Goal: Information Seeking & Learning: Learn about a topic

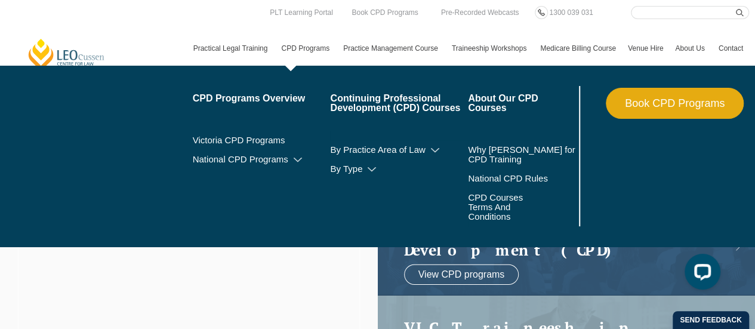
click at [313, 51] on link "CPD Programs" at bounding box center [306, 48] width 62 height 35
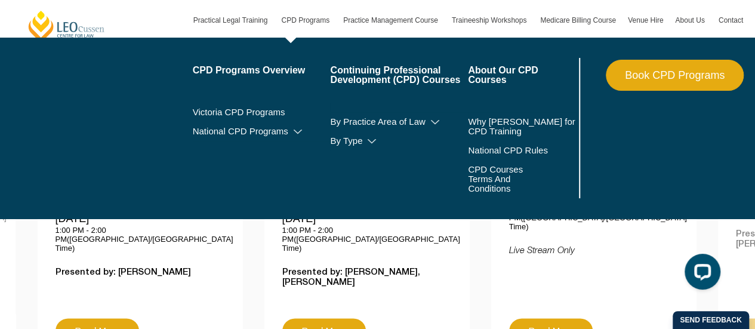
scroll to position [477, 0]
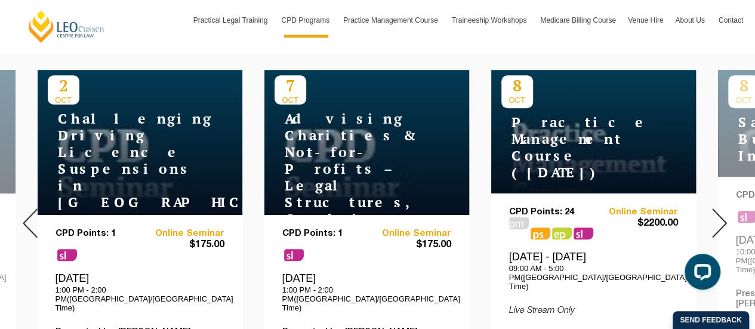
click at [722, 214] on img at bounding box center [719, 222] width 15 height 29
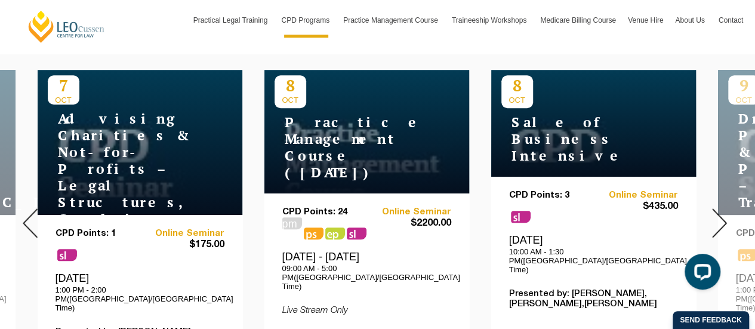
click at [722, 214] on img at bounding box center [719, 222] width 15 height 29
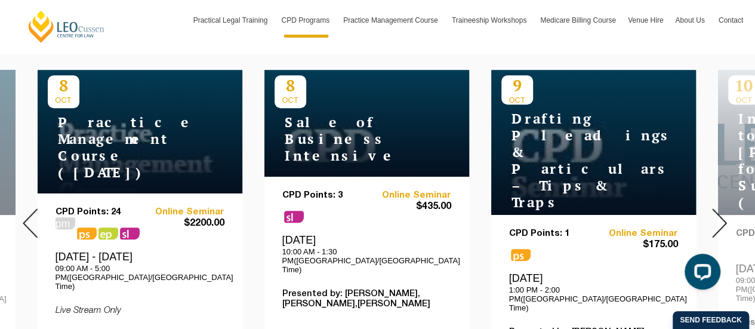
click at [722, 214] on img at bounding box center [719, 222] width 15 height 29
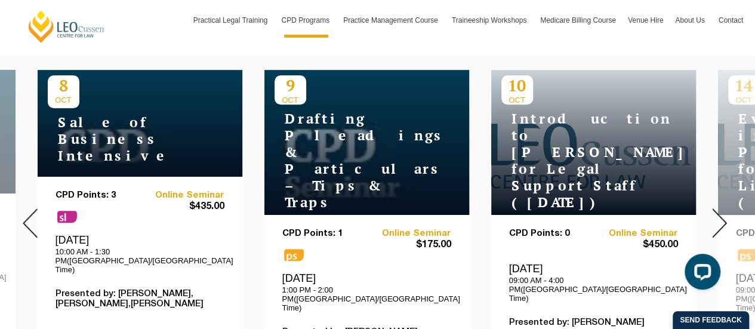
click at [722, 214] on img at bounding box center [719, 222] width 15 height 29
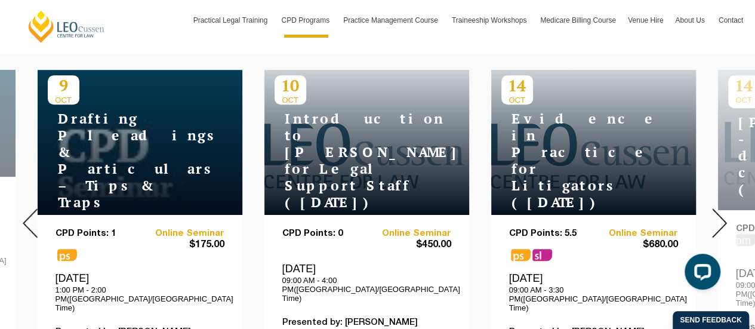
click at [722, 214] on img at bounding box center [719, 222] width 15 height 29
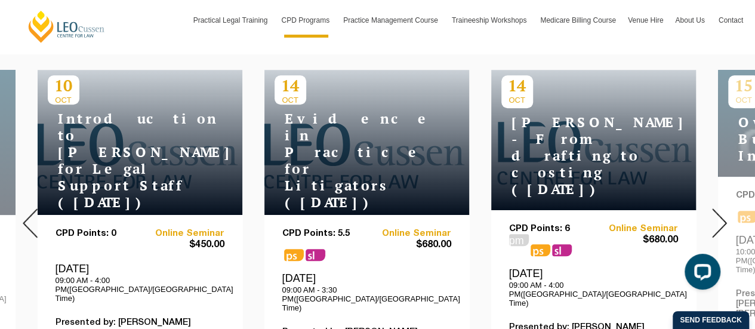
click at [722, 214] on img at bounding box center [719, 222] width 15 height 29
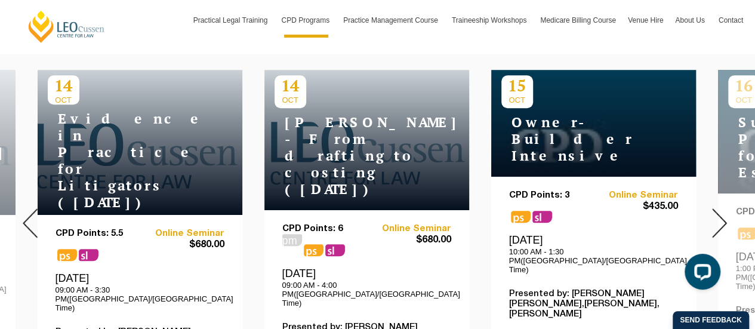
click at [722, 214] on img at bounding box center [719, 222] width 15 height 29
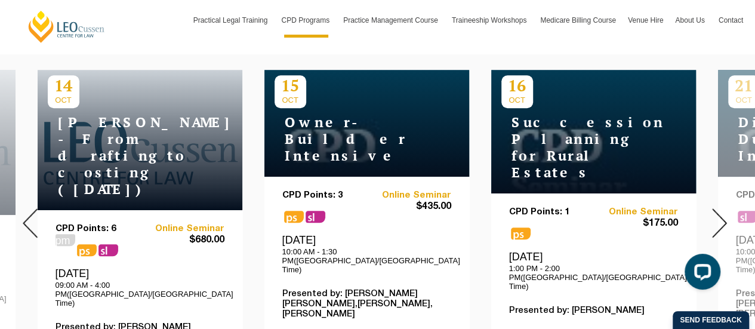
click at [722, 214] on img at bounding box center [719, 222] width 15 height 29
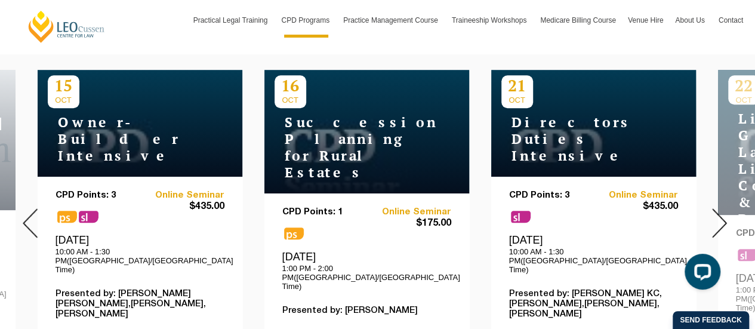
click at [722, 214] on img at bounding box center [719, 222] width 15 height 29
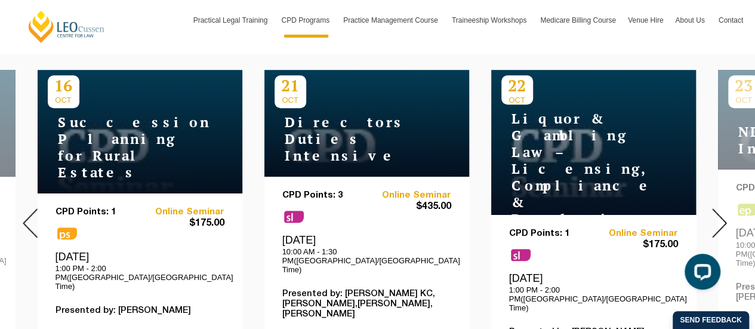
click at [722, 214] on img at bounding box center [719, 222] width 15 height 29
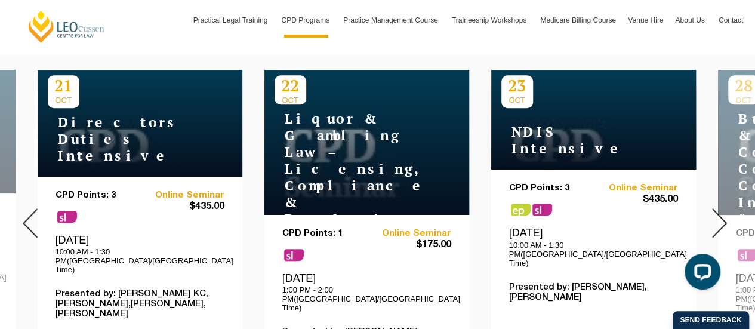
click at [722, 214] on img at bounding box center [719, 222] width 15 height 29
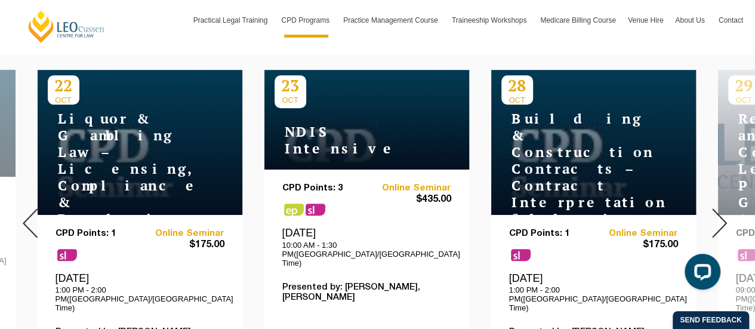
click at [722, 214] on img at bounding box center [719, 222] width 15 height 29
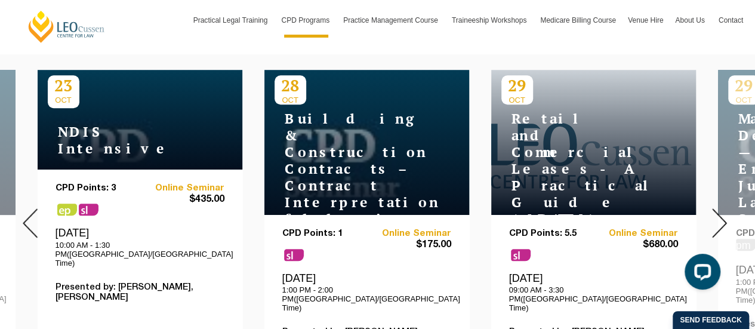
click at [722, 214] on img at bounding box center [719, 222] width 15 height 29
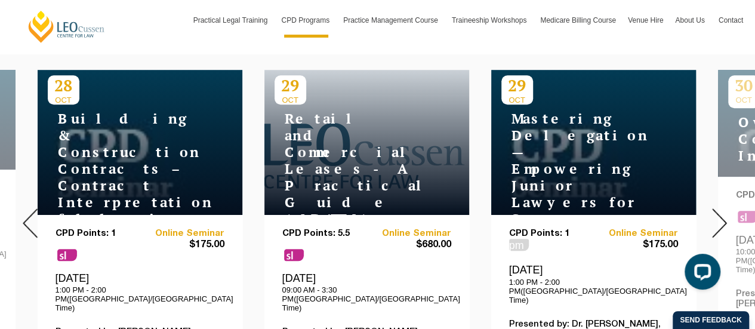
click at [722, 214] on img at bounding box center [719, 222] width 15 height 29
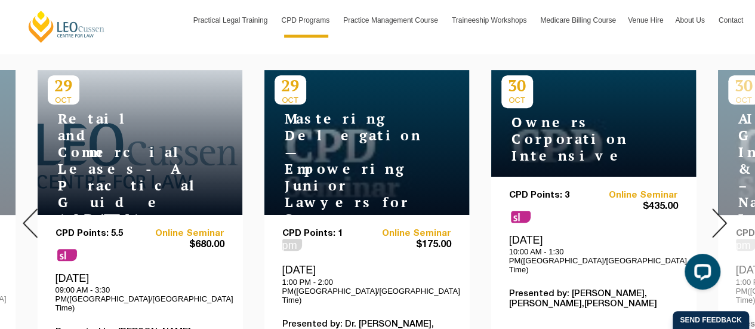
click at [722, 214] on img at bounding box center [719, 222] width 15 height 29
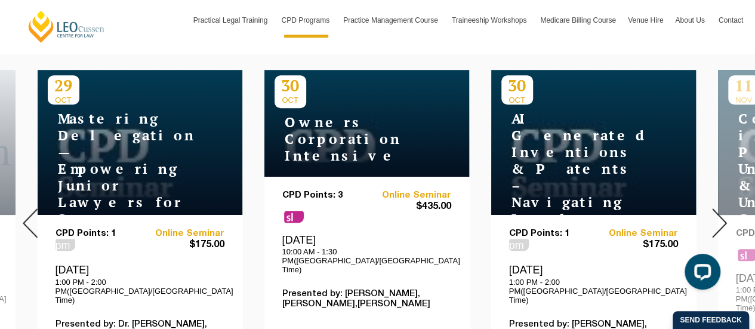
click at [722, 214] on img at bounding box center [719, 222] width 15 height 29
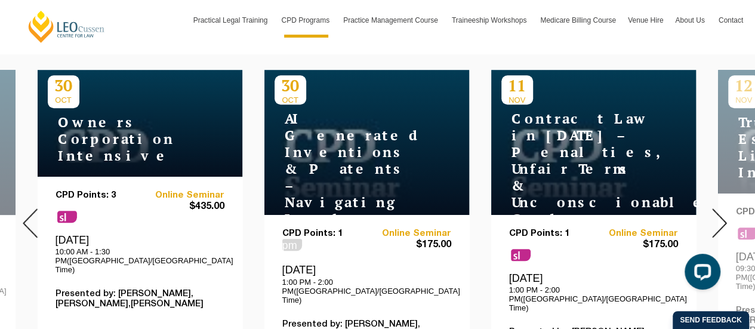
click at [722, 214] on img at bounding box center [719, 222] width 15 height 29
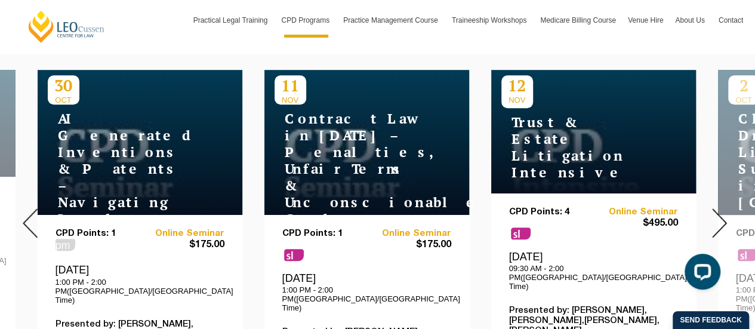
click at [722, 214] on img at bounding box center [719, 222] width 15 height 29
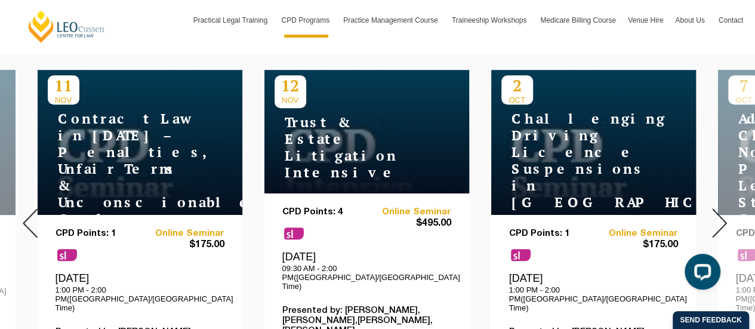
click at [722, 214] on img at bounding box center [719, 222] width 15 height 29
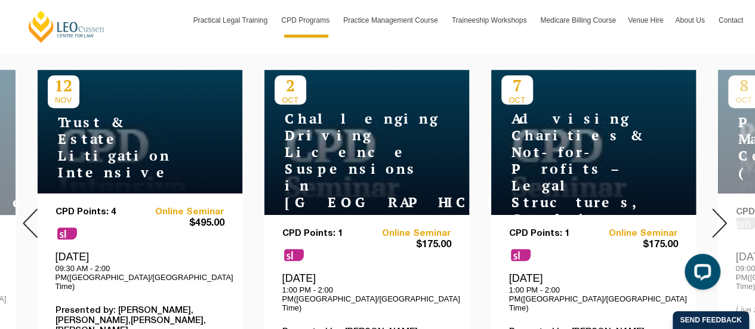
click at [722, 214] on img at bounding box center [719, 222] width 15 height 29
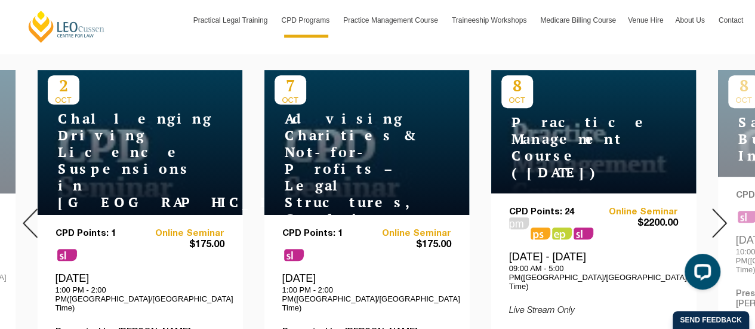
click at [722, 214] on img at bounding box center [719, 222] width 15 height 29
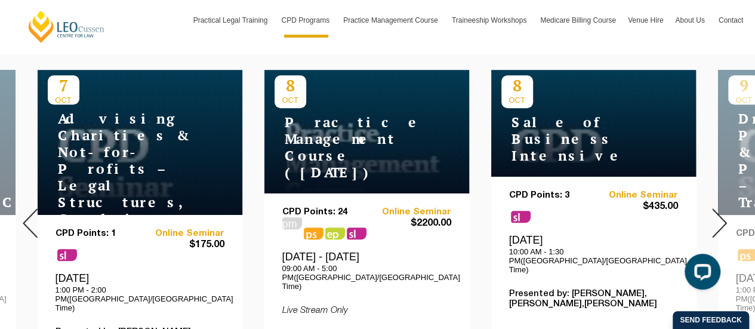
click at [722, 214] on img at bounding box center [719, 222] width 15 height 29
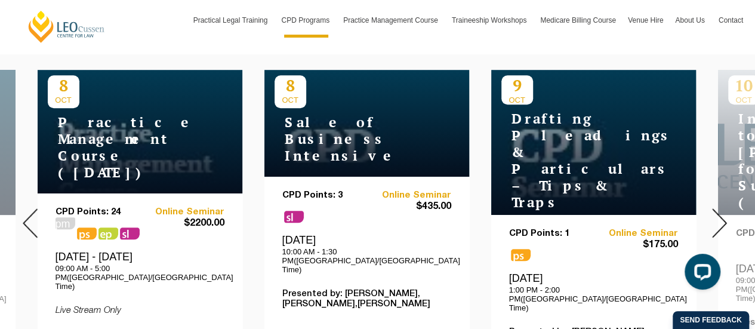
click at [722, 214] on img at bounding box center [719, 222] width 15 height 29
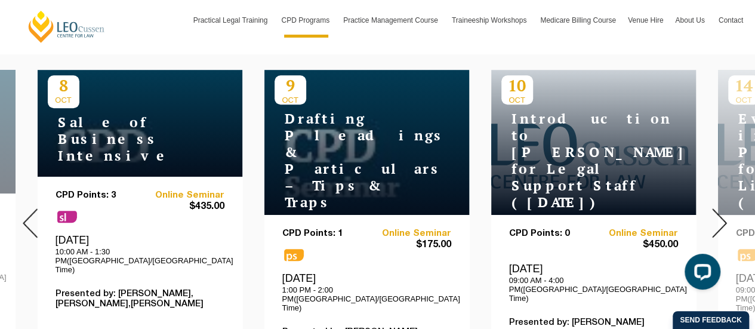
click at [722, 214] on img at bounding box center [719, 222] width 15 height 29
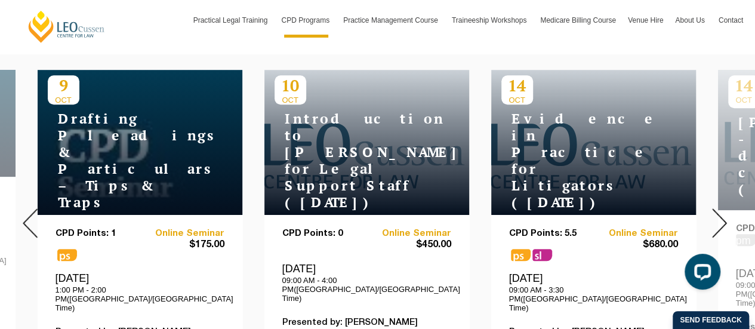
click at [722, 214] on img at bounding box center [719, 222] width 15 height 29
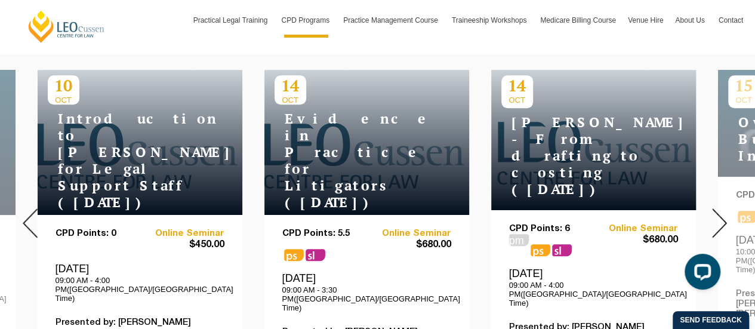
click at [722, 214] on img at bounding box center [719, 222] width 15 height 29
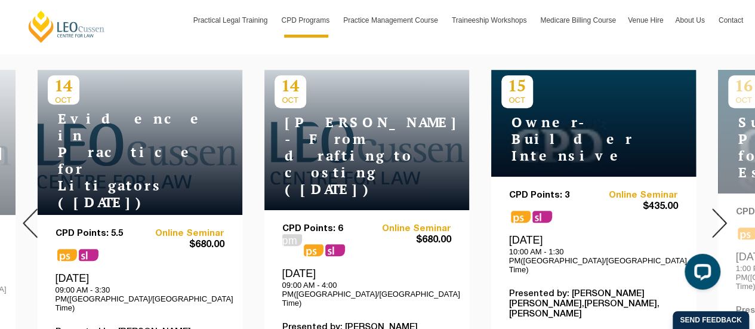
click at [722, 214] on img at bounding box center [719, 222] width 15 height 29
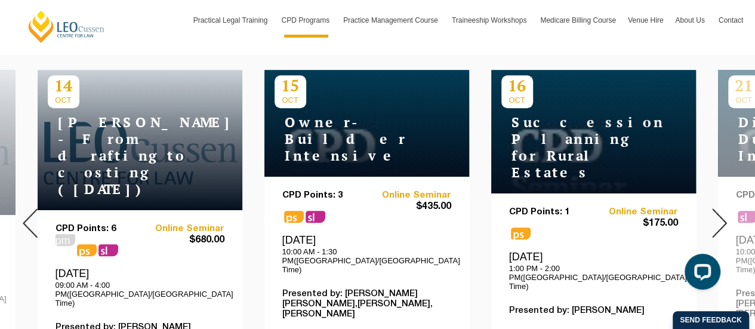
click at [722, 214] on img at bounding box center [719, 222] width 15 height 29
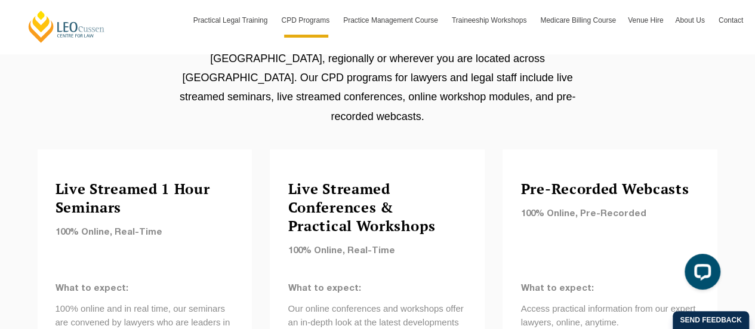
scroll to position [1074, 0]
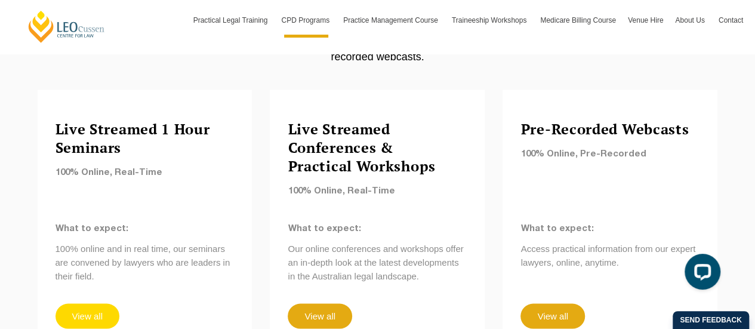
click at [81, 303] on link "View all" at bounding box center [87, 315] width 64 height 25
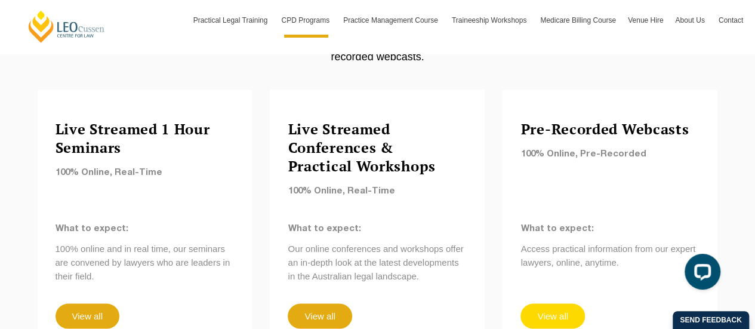
click at [552, 303] on link "View all" at bounding box center [552, 315] width 64 height 25
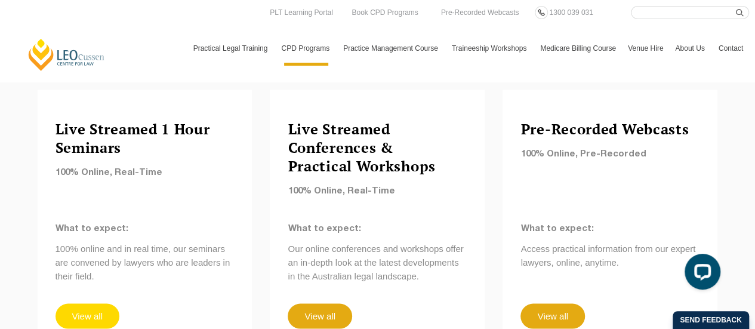
click at [81, 303] on link "View all" at bounding box center [87, 315] width 64 height 25
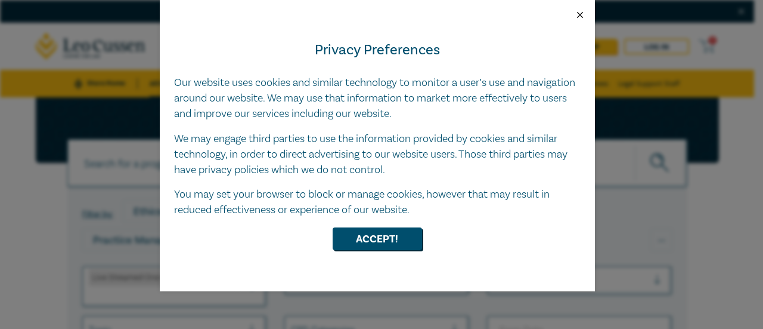
click at [582, 14] on button "Close" at bounding box center [580, 15] width 11 height 11
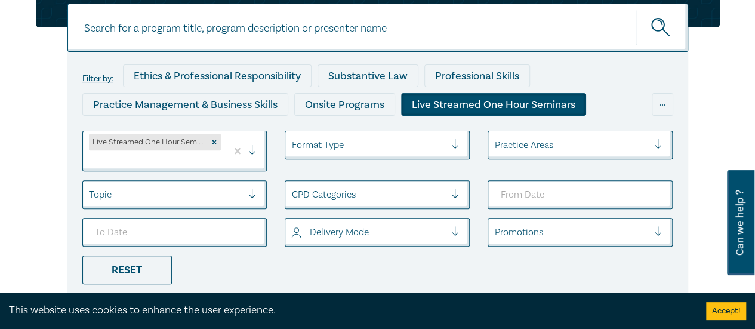
scroll to position [154, 0]
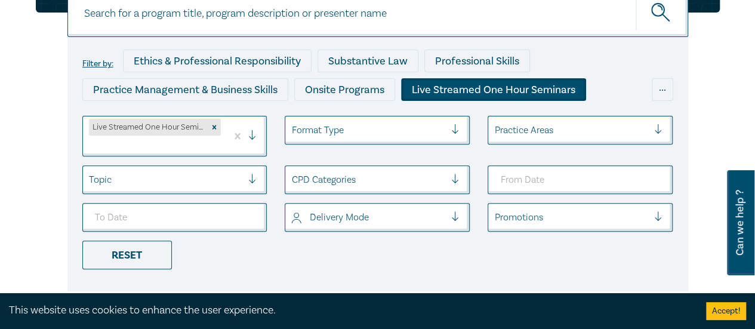
click at [659, 144] on div "Practice Areas" at bounding box center [579, 130] width 185 height 29
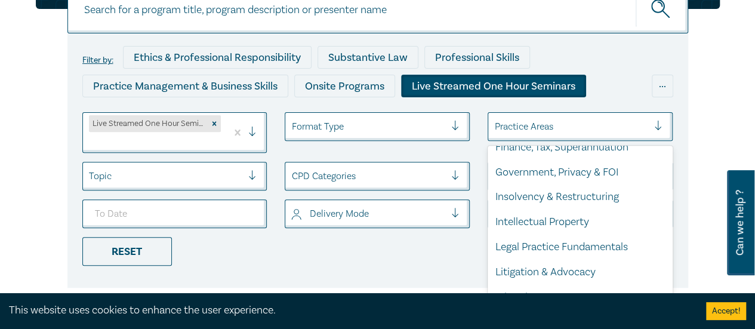
scroll to position [382, 0]
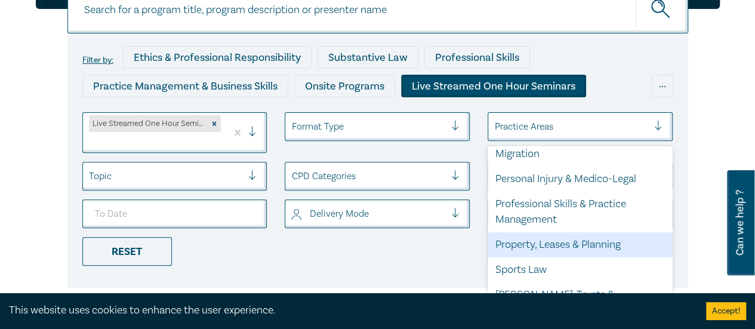
click at [526, 257] on div "Property, Leases & Planning" at bounding box center [579, 244] width 185 height 25
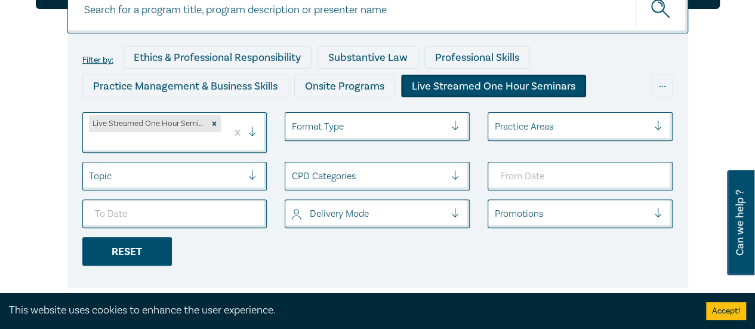
click at [137, 253] on div "Reset" at bounding box center [126, 251] width 89 height 29
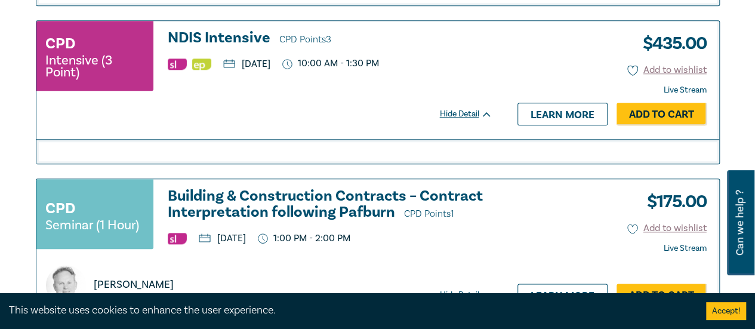
scroll to position [5462, 0]
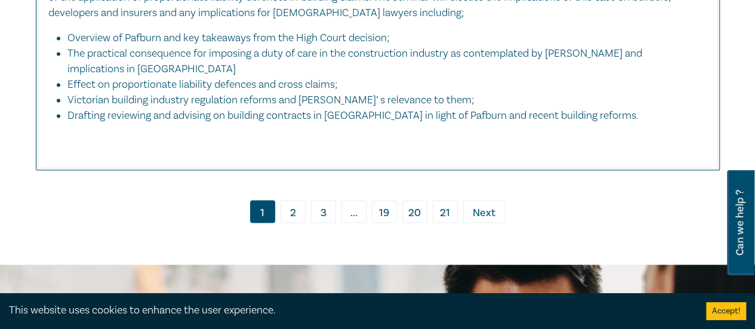
click at [292, 201] on link "2" at bounding box center [292, 211] width 25 height 23
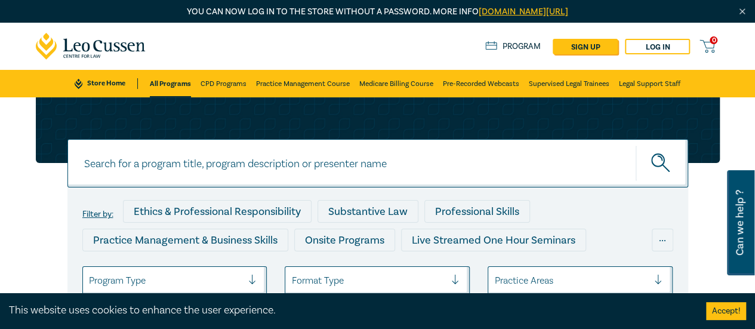
scroll to position [119, 0]
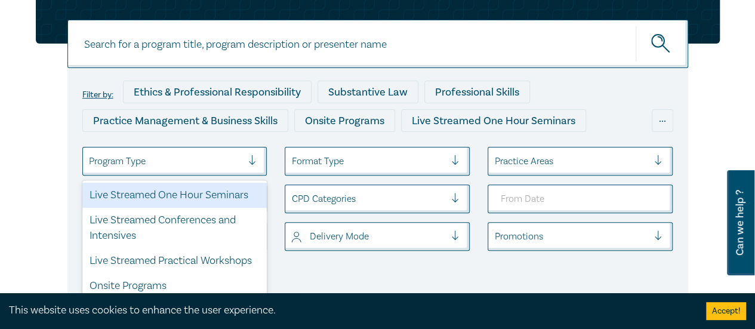
click at [249, 160] on div at bounding box center [257, 161] width 18 height 12
click at [160, 197] on div "Live Streamed One Hour Seminars" at bounding box center [174, 195] width 185 height 25
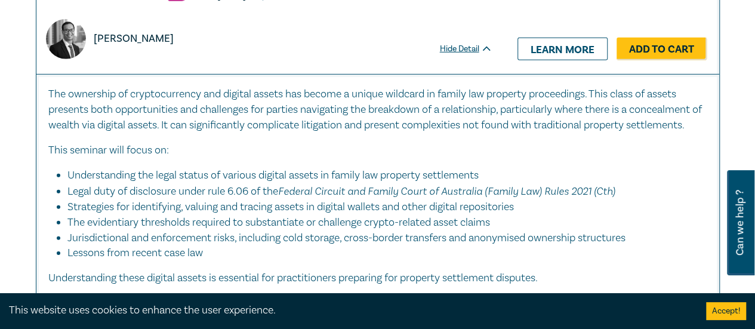
scroll to position [6382, 0]
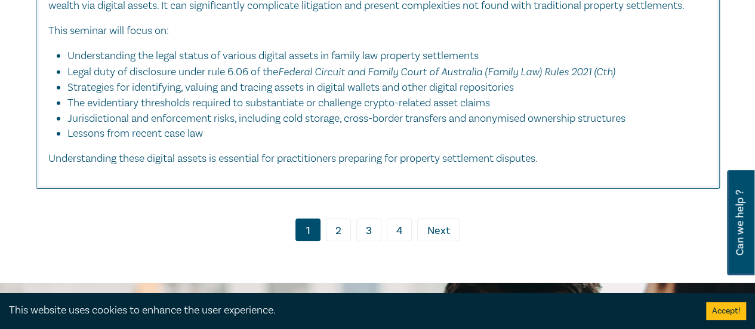
click at [346, 241] on link "2" at bounding box center [338, 229] width 25 height 23
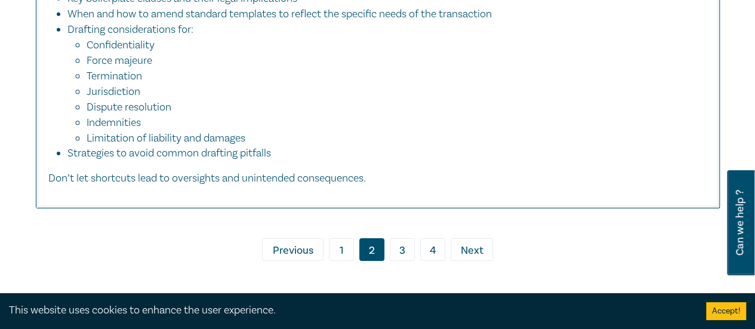
scroll to position [6435, 0]
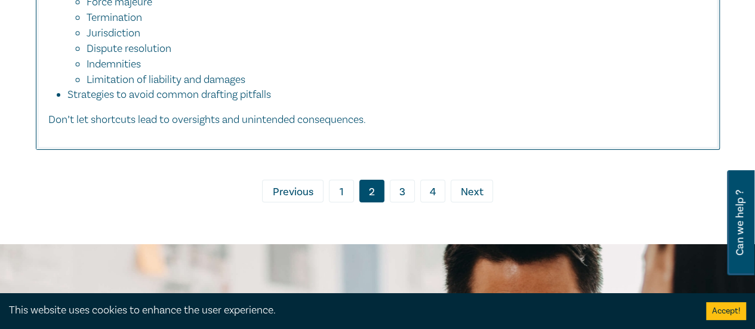
click at [398, 202] on link "3" at bounding box center [401, 191] width 25 height 23
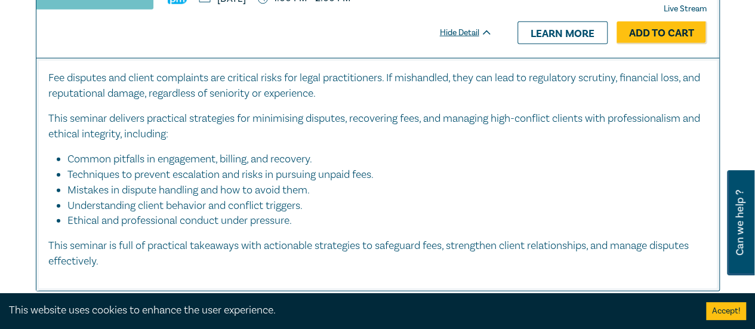
scroll to position [6305, 0]
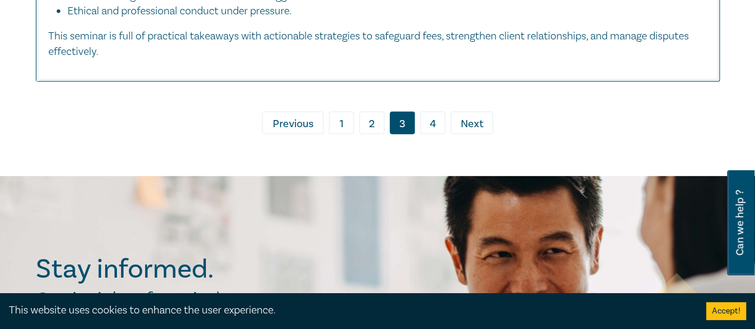
click at [428, 134] on link "4" at bounding box center [432, 123] width 25 height 23
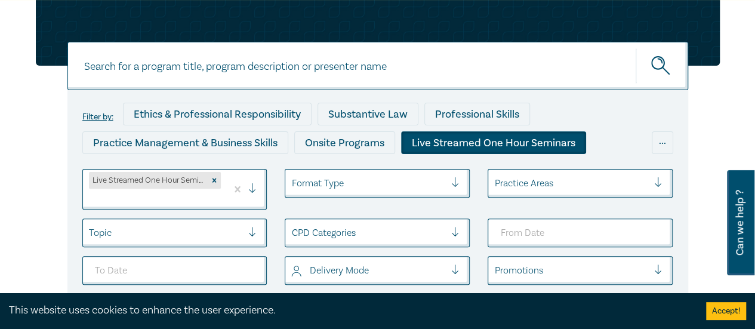
scroll to position [157, 0]
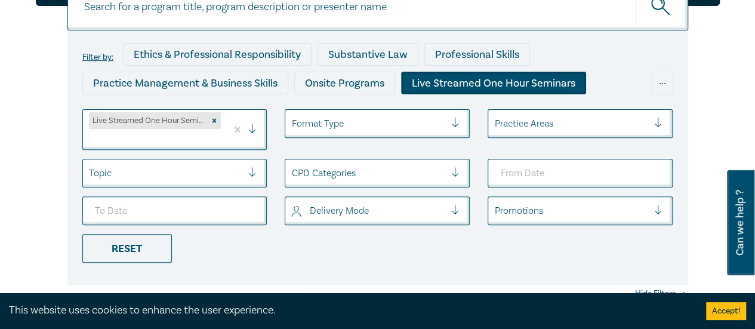
click at [661, 210] on div at bounding box center [663, 211] width 18 height 12
click at [660, 209] on div at bounding box center [663, 211] width 18 height 12
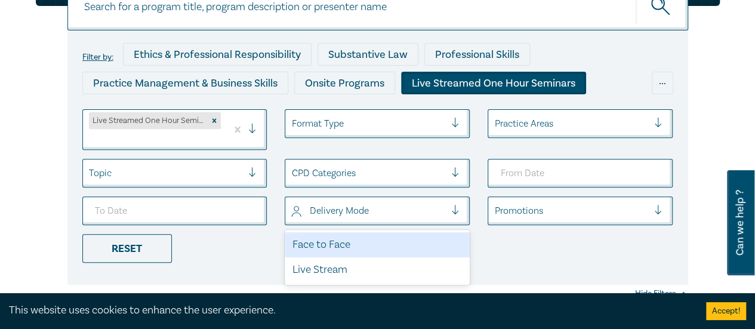
click at [456, 208] on div at bounding box center [460, 211] width 18 height 12
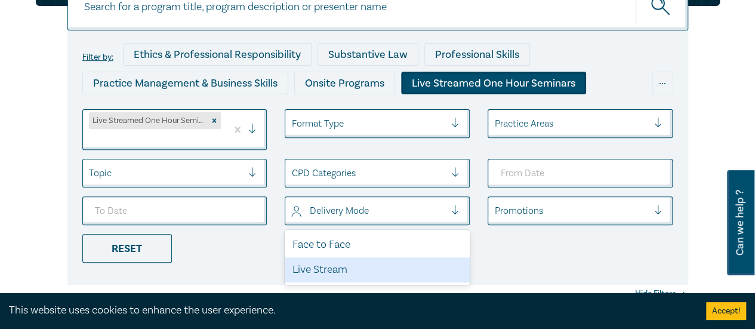
click at [336, 269] on div "Live Stream" at bounding box center [377, 269] width 185 height 25
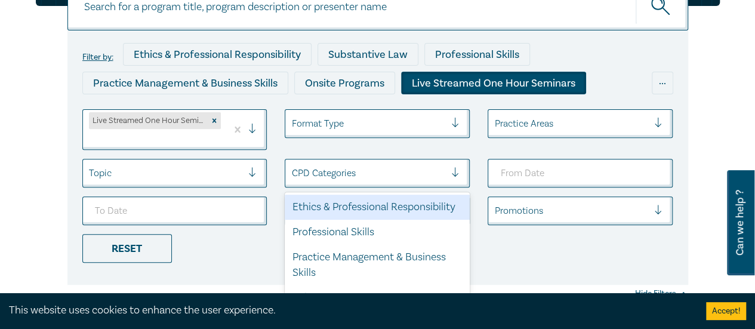
click at [454, 172] on div at bounding box center [460, 173] width 18 height 12
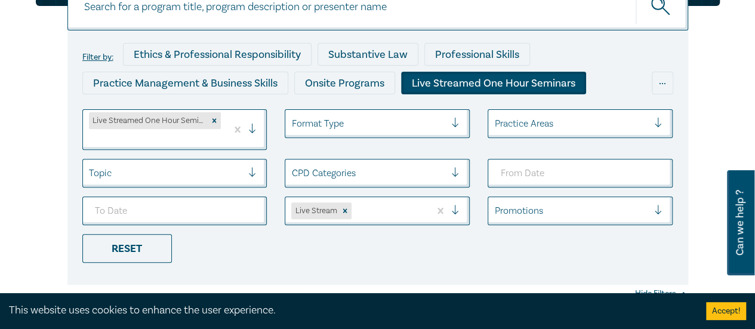
click at [311, 147] on li "Format Type" at bounding box center [377, 129] width 203 height 41
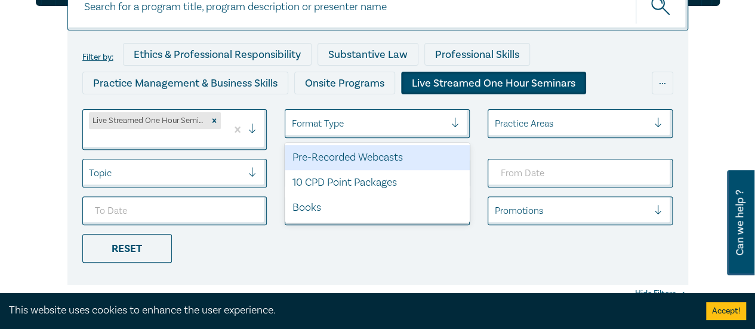
click at [457, 123] on div at bounding box center [460, 124] width 18 height 12
click at [454, 124] on div at bounding box center [460, 124] width 18 height 12
click at [383, 160] on div "Pre-Recorded Webcasts" at bounding box center [377, 157] width 185 height 25
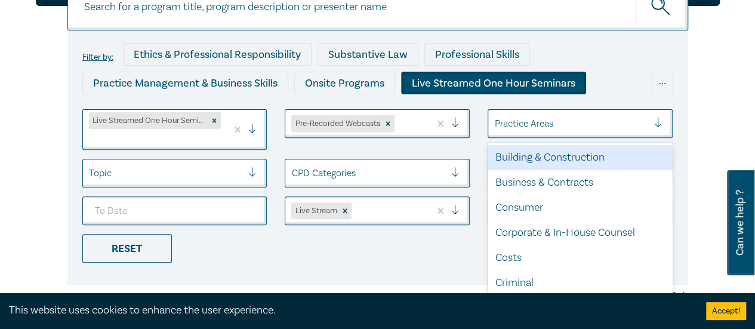
click at [657, 119] on div at bounding box center [663, 124] width 18 height 12
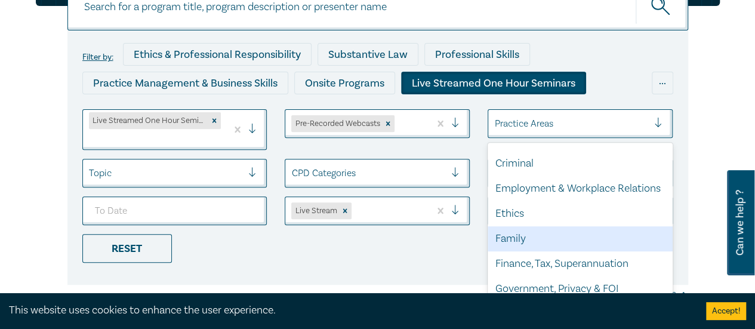
scroll to position [179, 0]
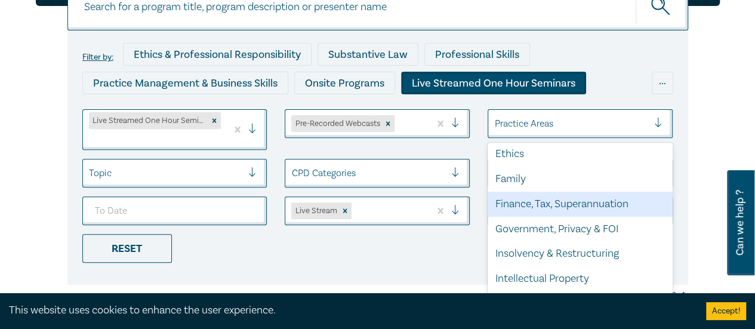
click at [568, 217] on div "Finance, Tax, Superannuation" at bounding box center [579, 203] width 185 height 25
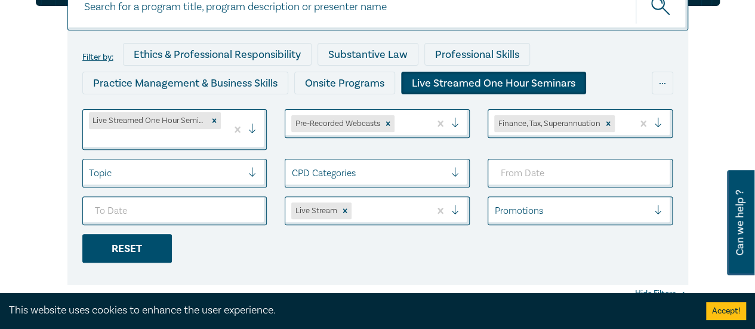
click at [119, 251] on div "Reset" at bounding box center [126, 248] width 89 height 29
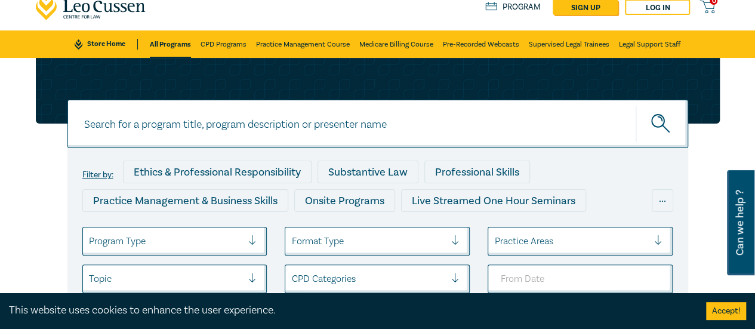
scroll to position [159, 0]
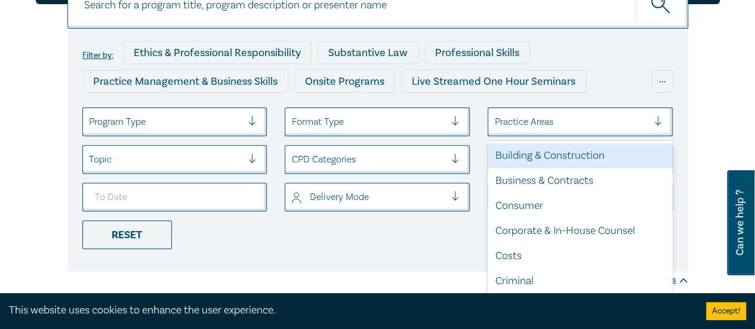
click at [653, 120] on div "Practice Areas" at bounding box center [571, 122] width 166 height 20
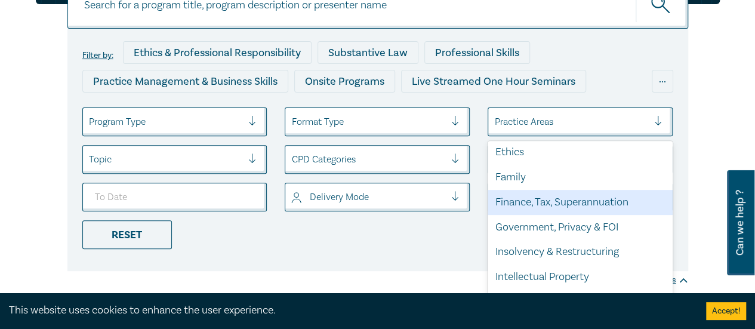
scroll to position [239, 0]
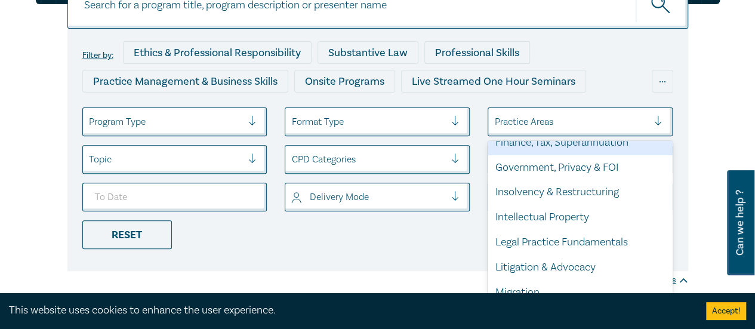
click at [568, 155] on div "Finance, Tax, Superannuation" at bounding box center [579, 142] width 185 height 25
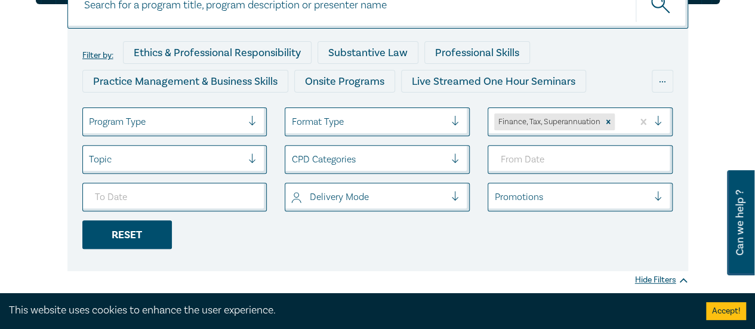
click at [140, 243] on div "Reset" at bounding box center [126, 234] width 89 height 29
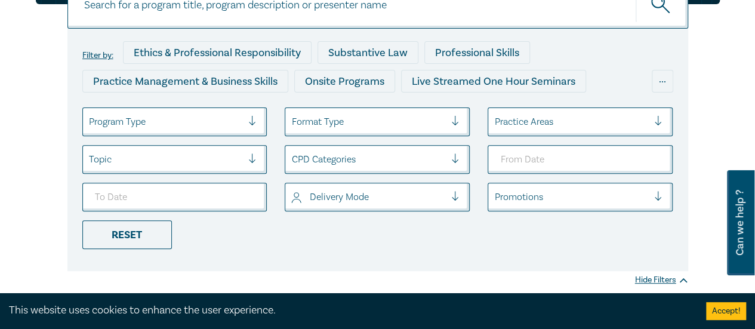
click at [453, 122] on div at bounding box center [460, 122] width 18 height 12
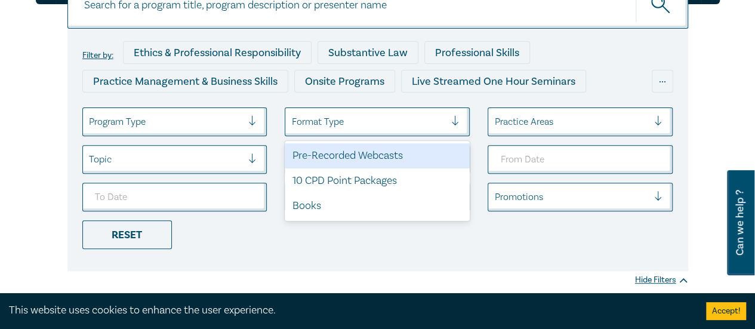
click at [343, 159] on div "Pre-Recorded Webcasts" at bounding box center [377, 155] width 185 height 25
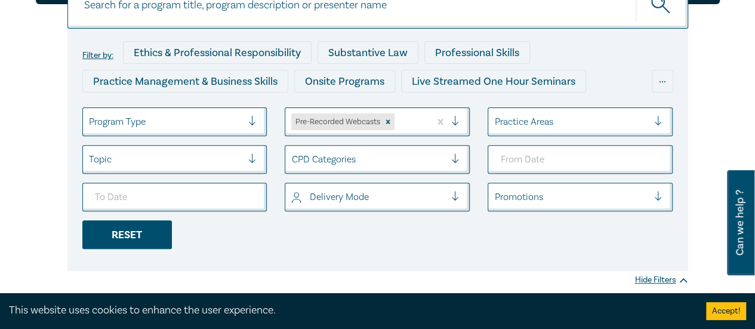
click at [104, 236] on div "Reset" at bounding box center [126, 234] width 89 height 29
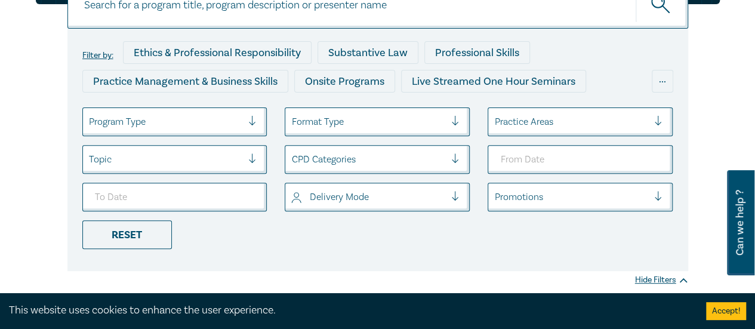
click at [454, 120] on div at bounding box center [460, 122] width 18 height 12
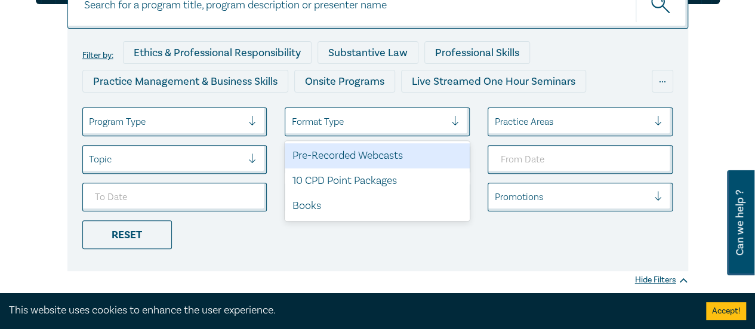
click at [369, 153] on div "Pre-Recorded Webcasts" at bounding box center [377, 155] width 185 height 25
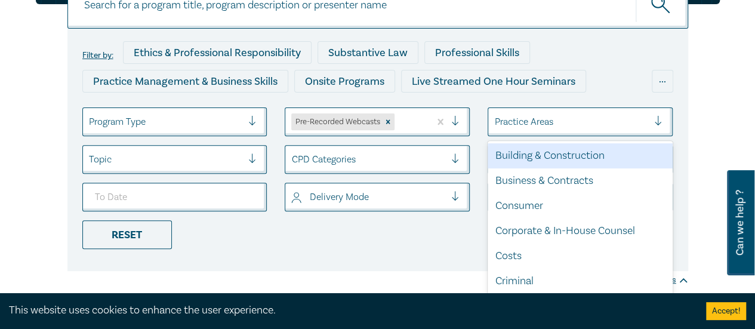
click at [663, 121] on div at bounding box center [663, 122] width 18 height 12
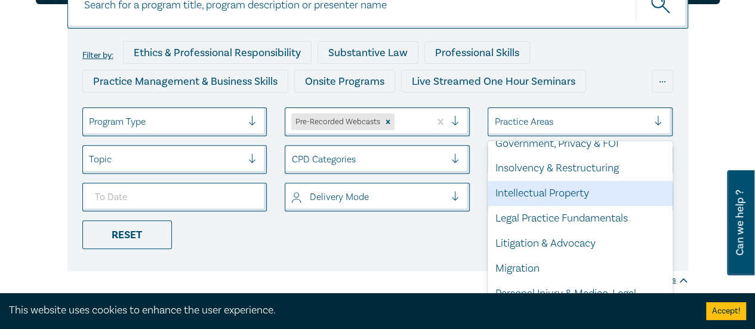
scroll to position [203, 0]
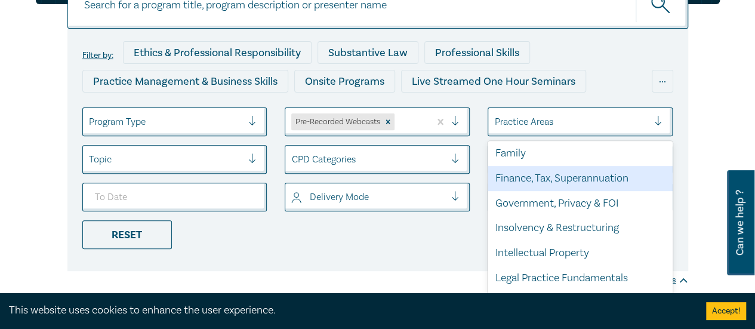
click at [529, 191] on div "Finance, Tax, Superannuation" at bounding box center [579, 178] width 185 height 25
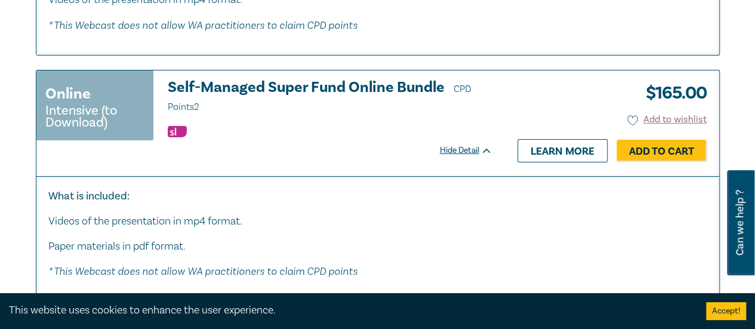
scroll to position [2067, 0]
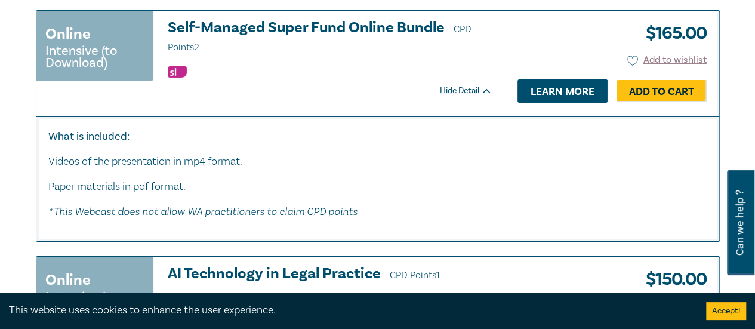
click at [560, 85] on link "Learn more" at bounding box center [562, 90] width 90 height 23
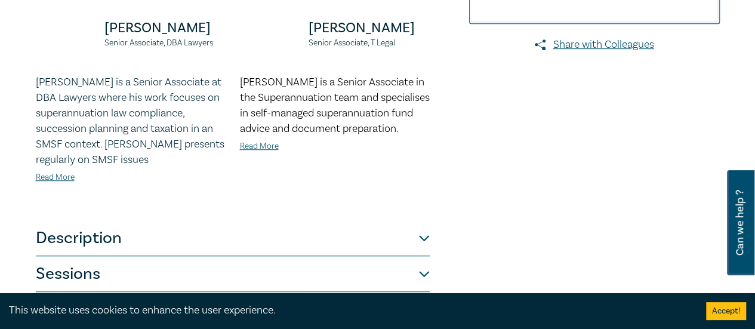
scroll to position [477, 0]
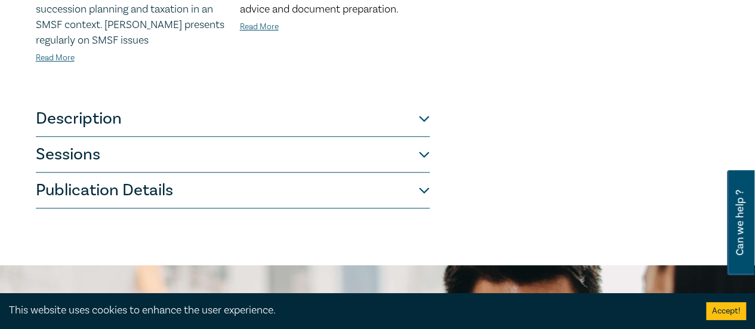
click at [426, 122] on button "Description" at bounding box center [233, 119] width 394 height 36
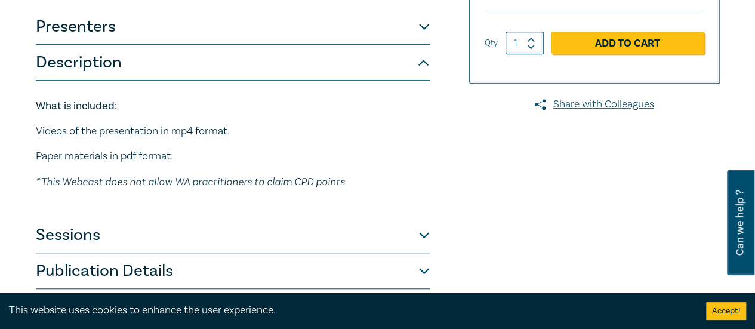
scroll to position [418, 0]
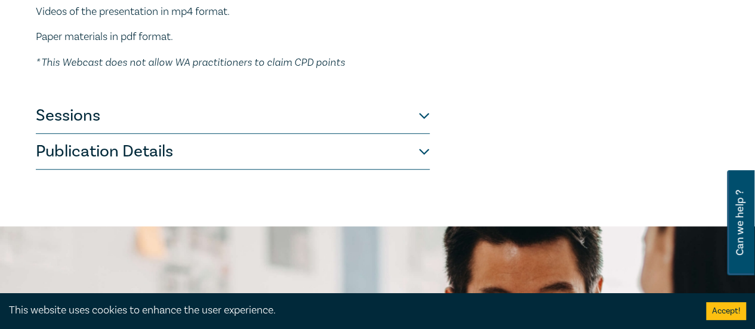
click at [425, 113] on button "Sessions" at bounding box center [233, 116] width 394 height 36
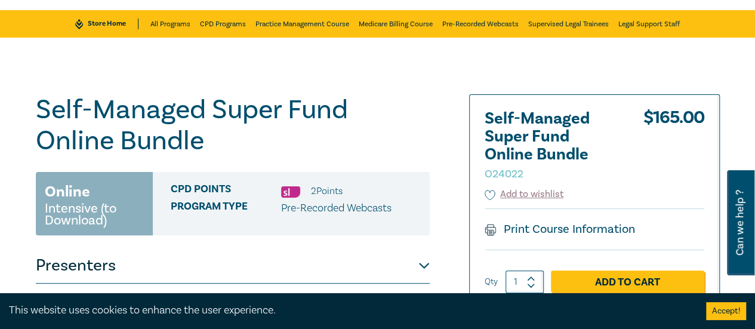
scroll to position [119, 0]
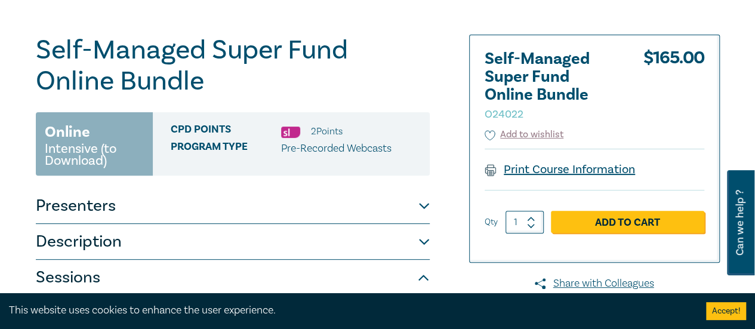
click at [526, 173] on link "Print Course Information" at bounding box center [559, 170] width 151 height 16
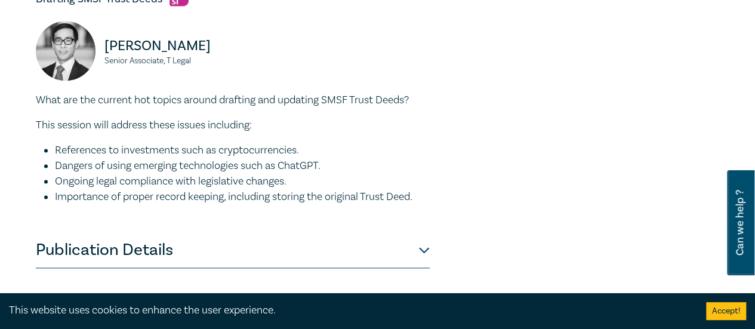
scroll to position [895, 0]
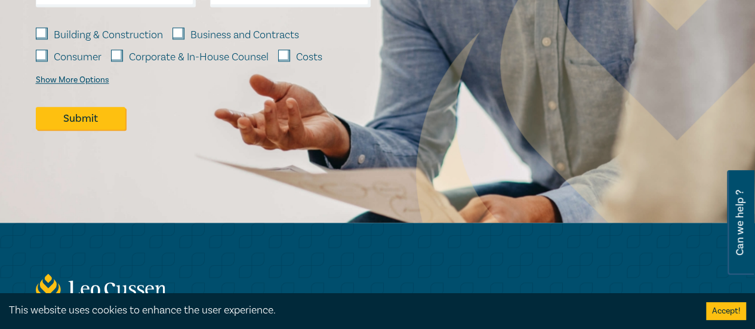
scroll to position [537, 0]
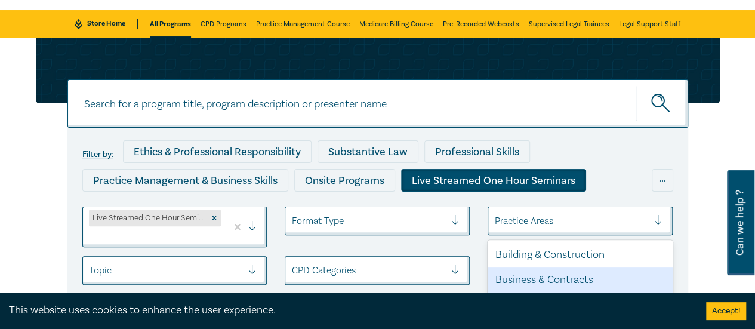
scroll to position [154, 0]
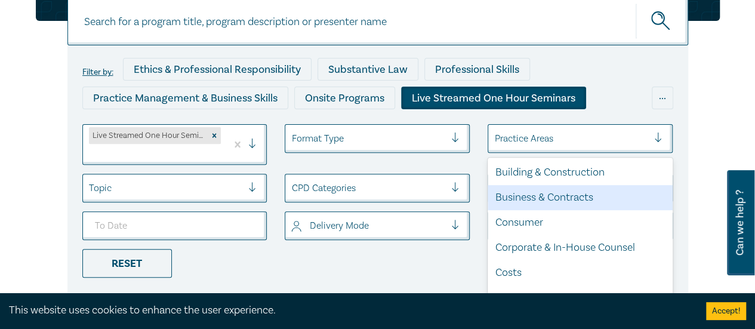
click at [656, 153] on div "option Business & Contracts focused, 2 of 21. 21 results available. Use Up and …" at bounding box center [579, 138] width 185 height 29
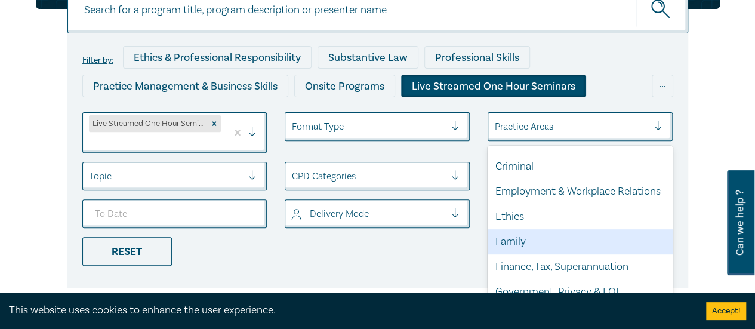
scroll to position [239, 0]
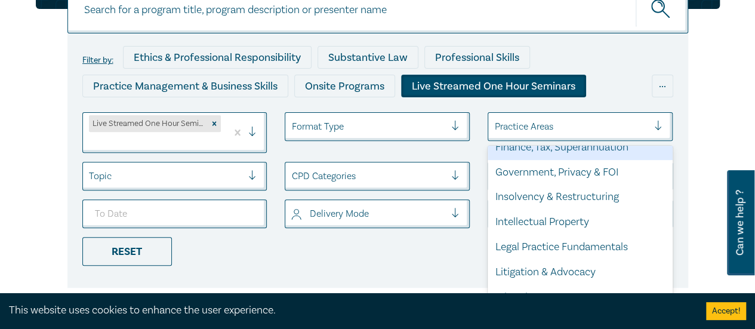
click at [524, 160] on div "Finance, Tax, Superannuation" at bounding box center [579, 147] width 185 height 25
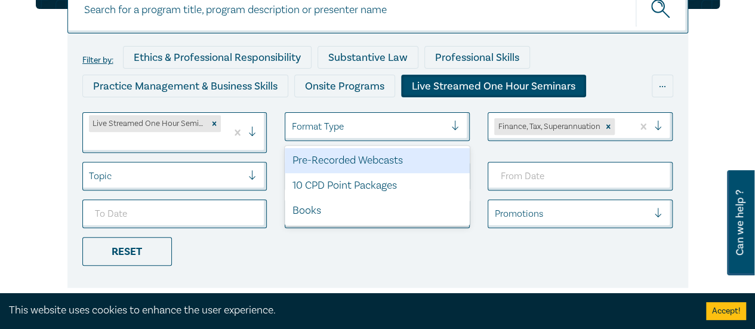
click at [456, 128] on div at bounding box center [460, 126] width 18 height 12
click at [387, 163] on div "Pre-Recorded Webcasts" at bounding box center [377, 160] width 185 height 25
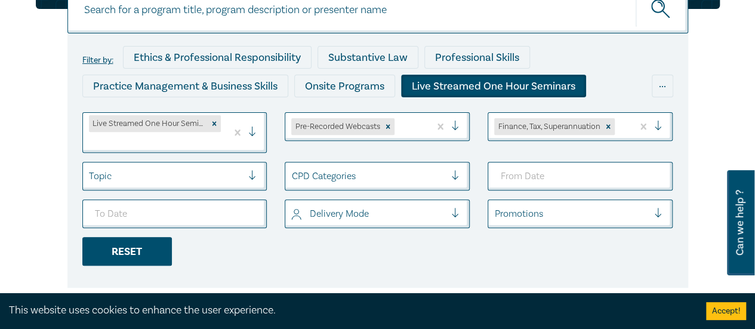
click at [131, 251] on div "Reset" at bounding box center [126, 251] width 89 height 29
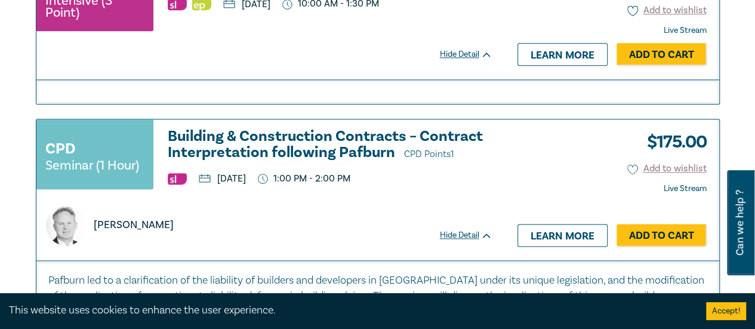
scroll to position [5582, 0]
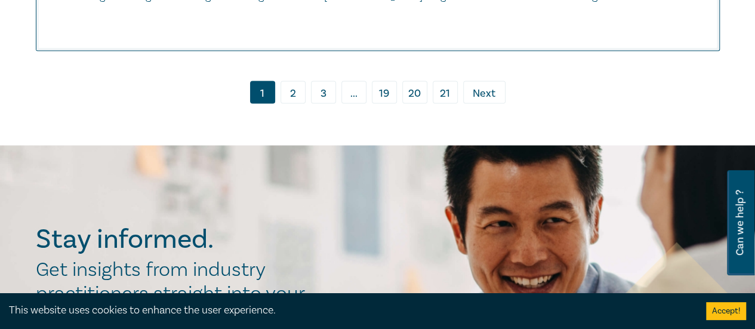
click at [289, 81] on link "2" at bounding box center [292, 92] width 25 height 23
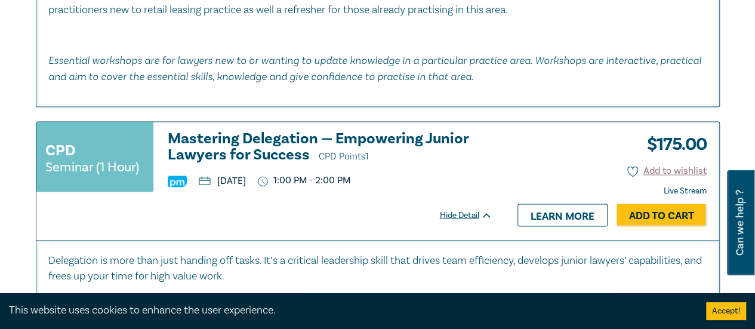
scroll to position [631, 0]
